Goal: Find specific page/section: Find specific page/section

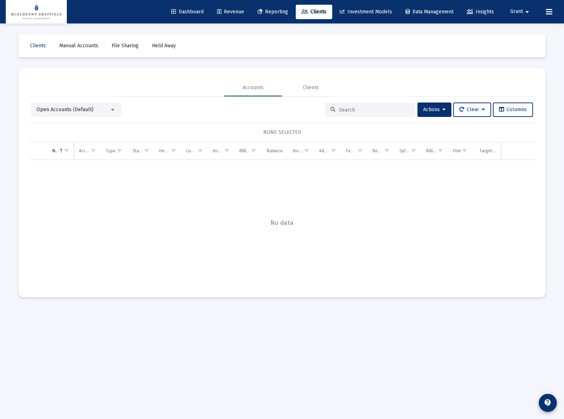
click at [273, 11] on span "Reporting" at bounding box center [273, 12] width 31 height 6
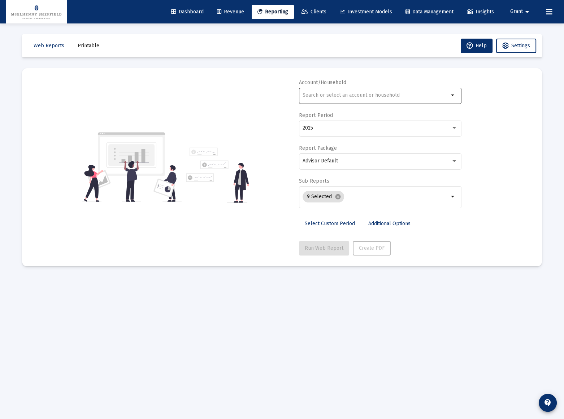
click at [334, 97] on input "text" at bounding box center [376, 95] width 146 height 6
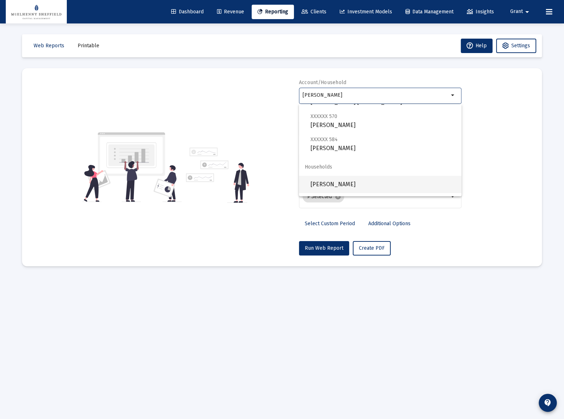
scroll to position [63, 0]
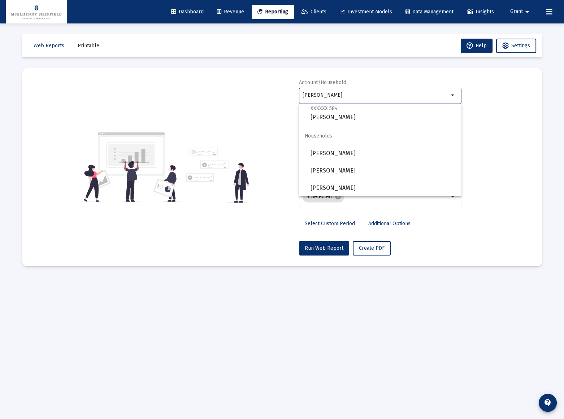
type input "[PERSON_NAME]"
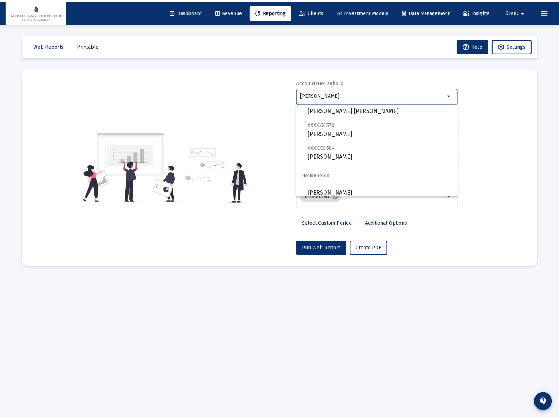
scroll to position [0, 0]
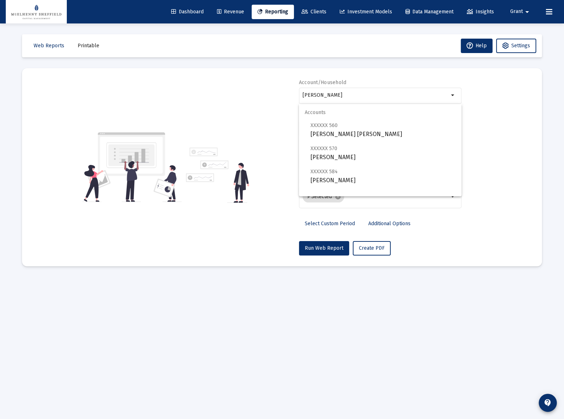
drag, startPoint x: 244, startPoint y: 94, endPoint x: 233, endPoint y: 94, distance: 11.2
click at [244, 94] on div "Account/Household [PERSON_NAME] arrow_drop_down Report Period 2025 Report Packa…" at bounding box center [282, 167] width 499 height 177
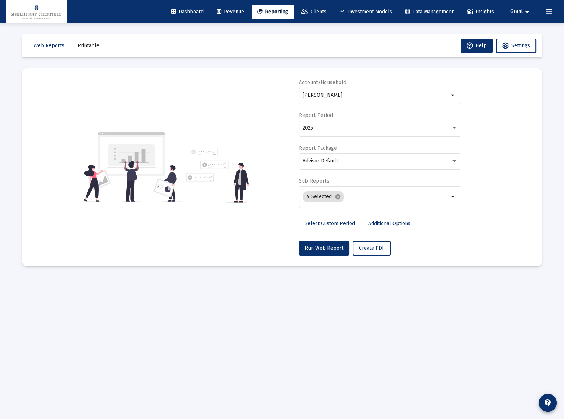
click at [180, 10] on span "Dashboard" at bounding box center [187, 12] width 33 height 6
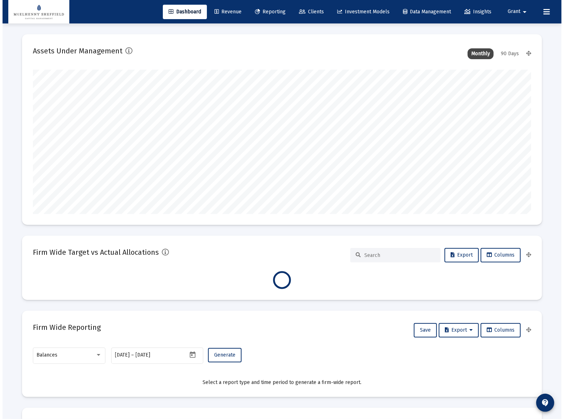
scroll to position [145, 233]
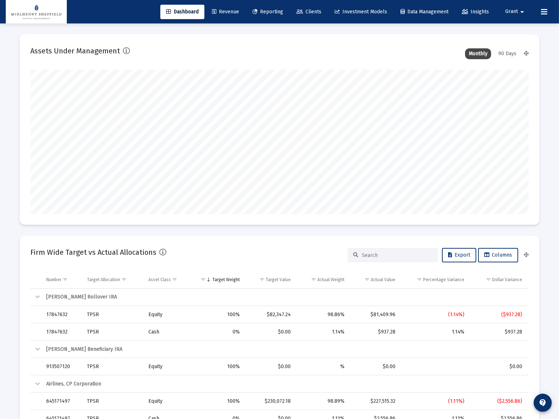
click at [217, 10] on span "Revenue" at bounding box center [225, 12] width 27 height 6
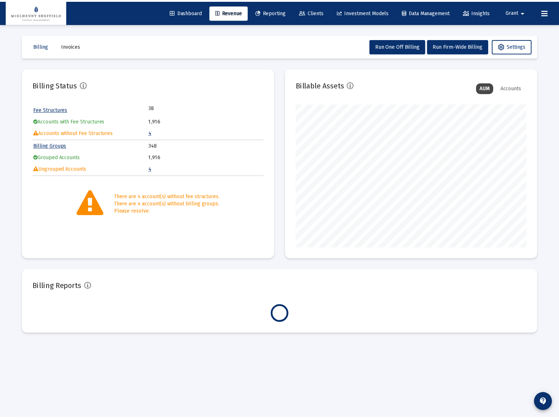
scroll to position [145, 233]
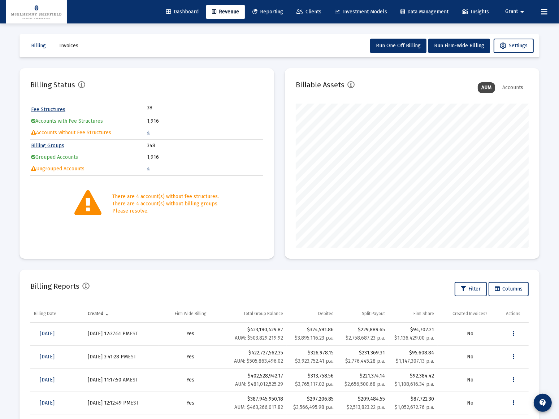
click at [151, 134] on td "4" at bounding box center [205, 133] width 116 height 11
click at [148, 133] on link "4" at bounding box center [148, 133] width 3 height 6
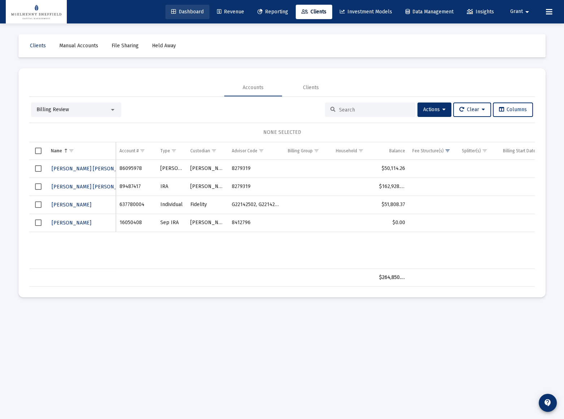
click at [186, 13] on span "Dashboard" at bounding box center [187, 12] width 33 height 6
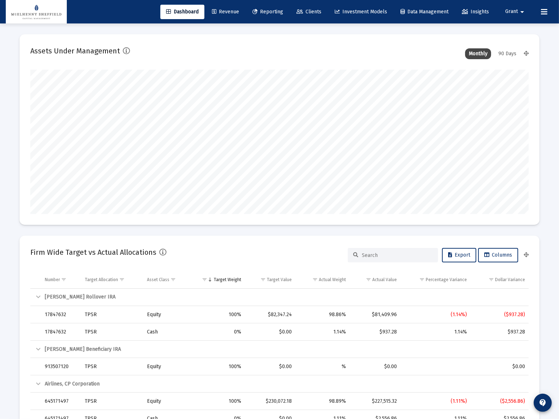
scroll to position [145, 268]
